Goal: Transaction & Acquisition: Download file/media

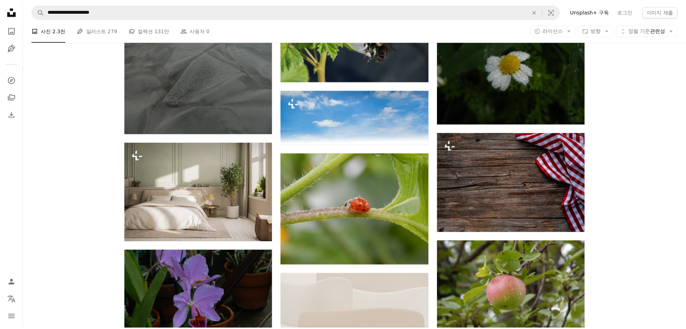
scroll to position [6167, 0]
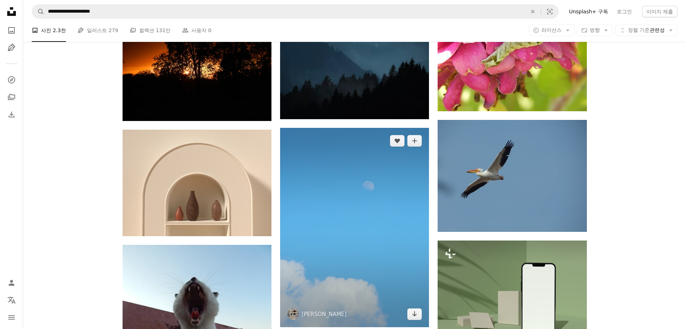
scroll to position [6527, 0]
click at [416, 314] on icon "다운로드" at bounding box center [415, 313] width 5 height 5
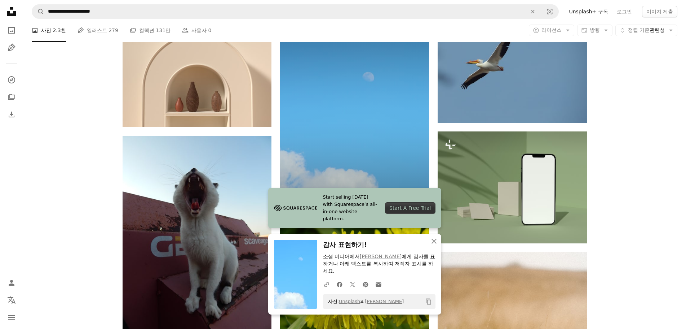
scroll to position [6636, 0]
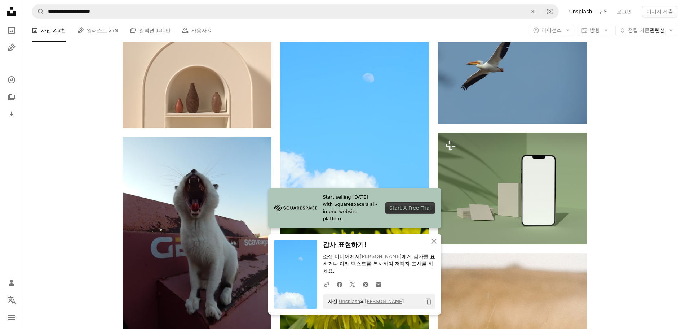
drag, startPoint x: 649, startPoint y: 176, endPoint x: 610, endPoint y: 188, distance: 41.1
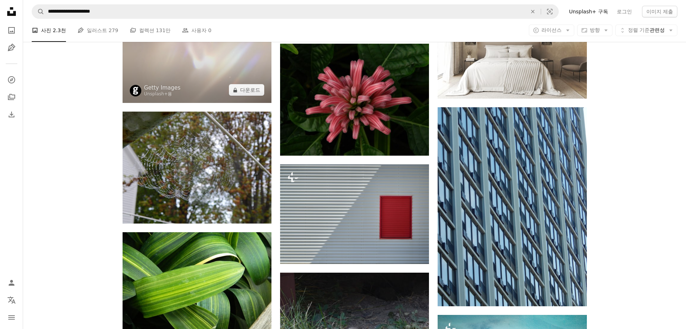
scroll to position [5409, 0]
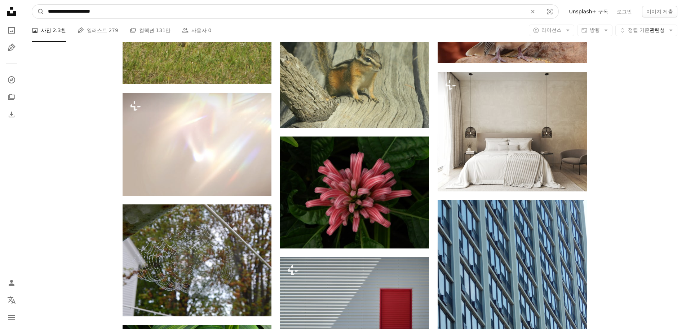
click at [120, 11] on input "**********" at bounding box center [284, 12] width 481 height 14
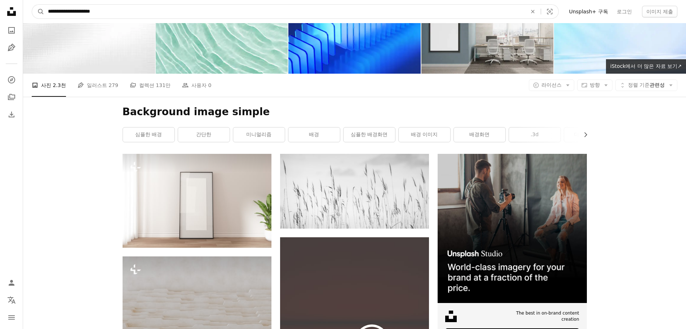
scroll to position [0, 0]
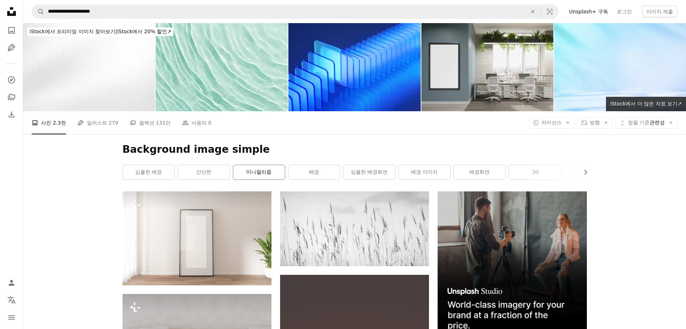
click at [270, 173] on link "미니멀리즘" at bounding box center [259, 172] width 52 height 14
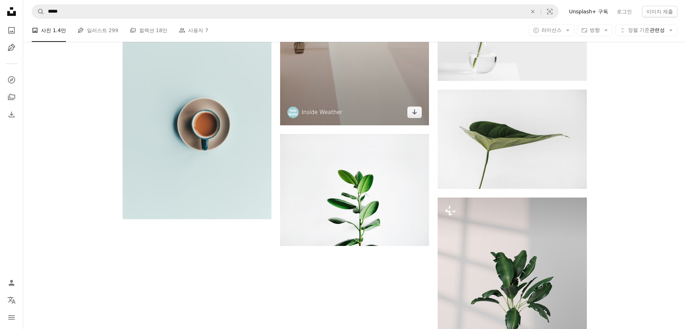
scroll to position [1010, 0]
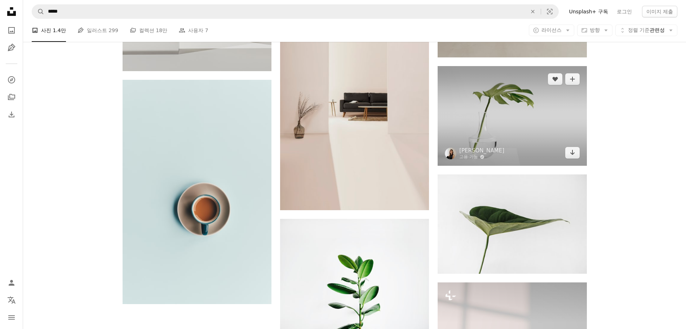
click at [524, 121] on img at bounding box center [512, 115] width 149 height 99
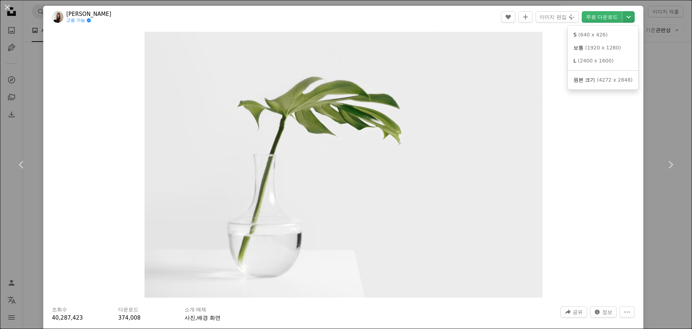
click at [627, 19] on icon "Chevron down" at bounding box center [629, 17] width 12 height 9
click at [604, 80] on span "( 4272 x 2848 )" at bounding box center [615, 80] width 36 height 6
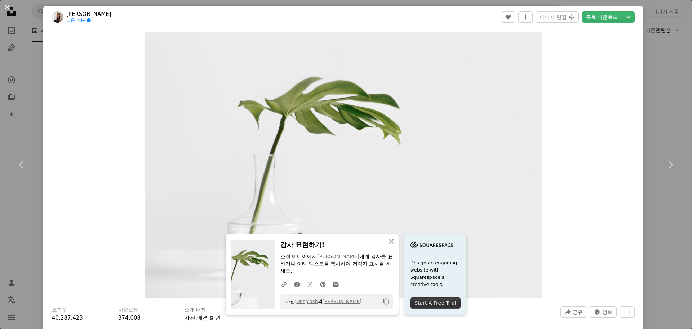
click at [6, 8] on button "An X shape" at bounding box center [7, 7] width 9 height 9
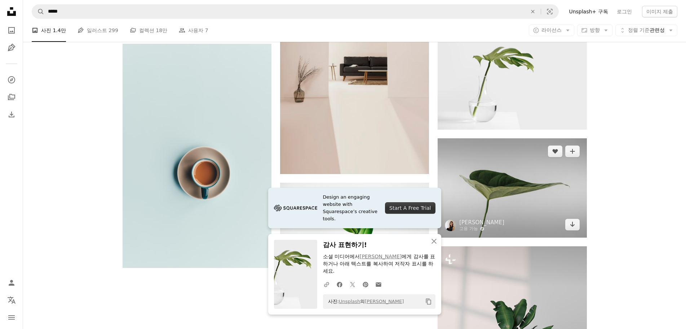
scroll to position [1190, 0]
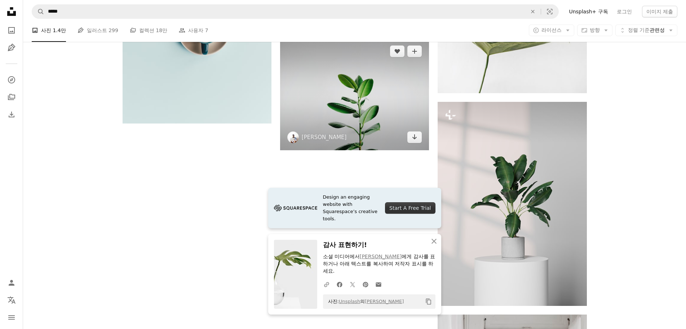
click at [403, 106] on img at bounding box center [354, 94] width 149 height 112
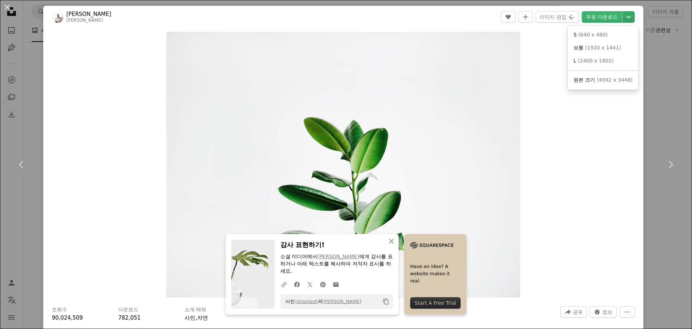
click at [627, 16] on icon "Chevron down" at bounding box center [629, 17] width 12 height 9
click at [609, 83] on span "( 4592 x 3448 )" at bounding box center [615, 80] width 36 height 6
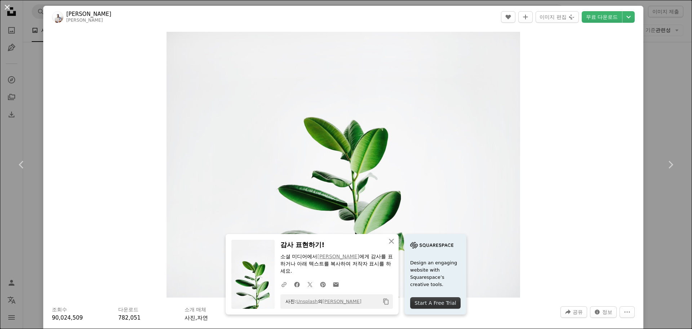
click at [6, 9] on button "An X shape" at bounding box center [7, 7] width 9 height 9
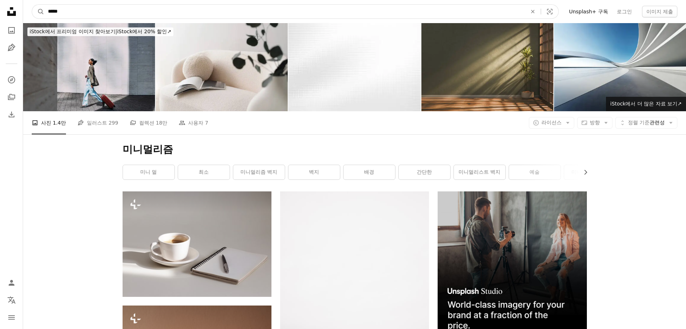
click at [111, 10] on input "*****" at bounding box center [284, 12] width 481 height 14
drag, startPoint x: 123, startPoint y: 7, endPoint x: 0, endPoint y: 6, distance: 123.0
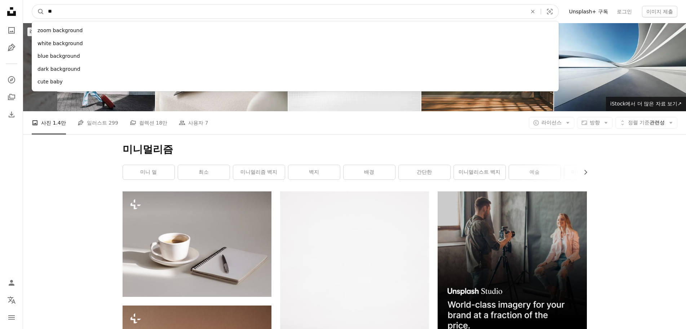
type input "*"
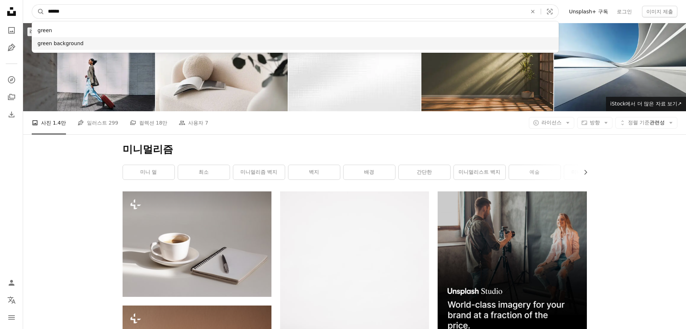
type input "*****"
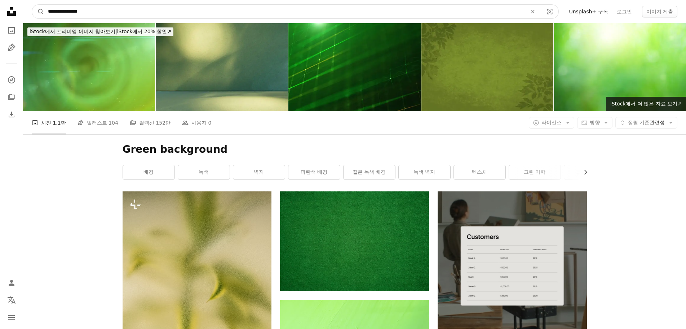
click at [102, 9] on input "**********" at bounding box center [284, 12] width 481 height 14
type input "**********"
click button "A magnifying glass" at bounding box center [38, 12] width 12 height 14
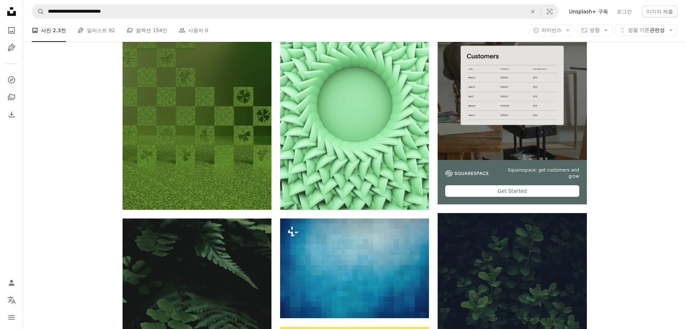
scroll to position [505, 0]
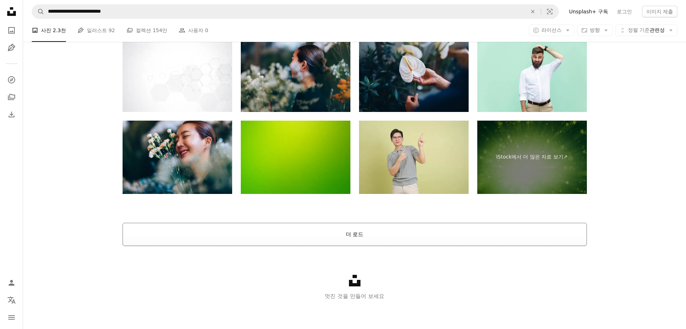
click at [414, 232] on button "더 로드" at bounding box center [355, 234] width 464 height 23
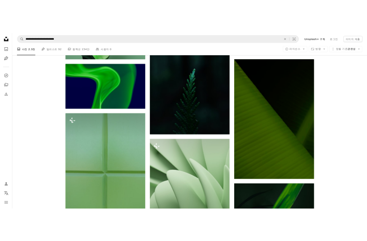
scroll to position [2324, 0]
